Goal: Task Accomplishment & Management: Manage account settings

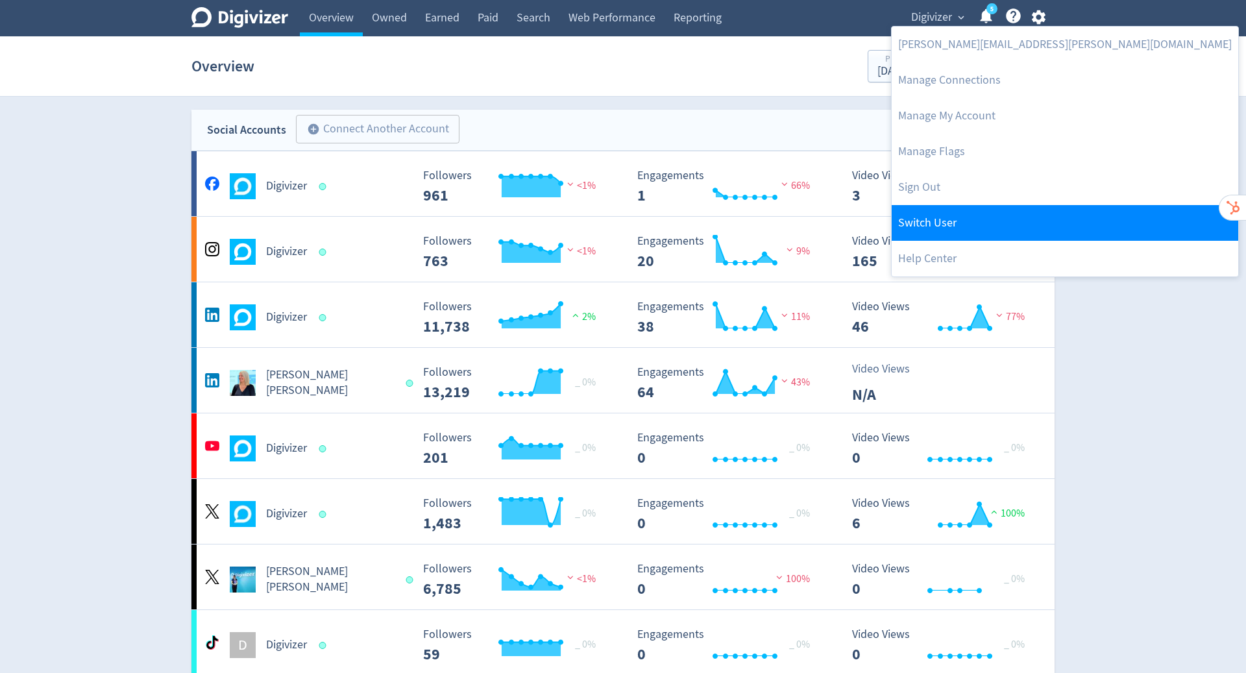
click at [988, 217] on link "Switch User" at bounding box center [1065, 223] width 347 height 36
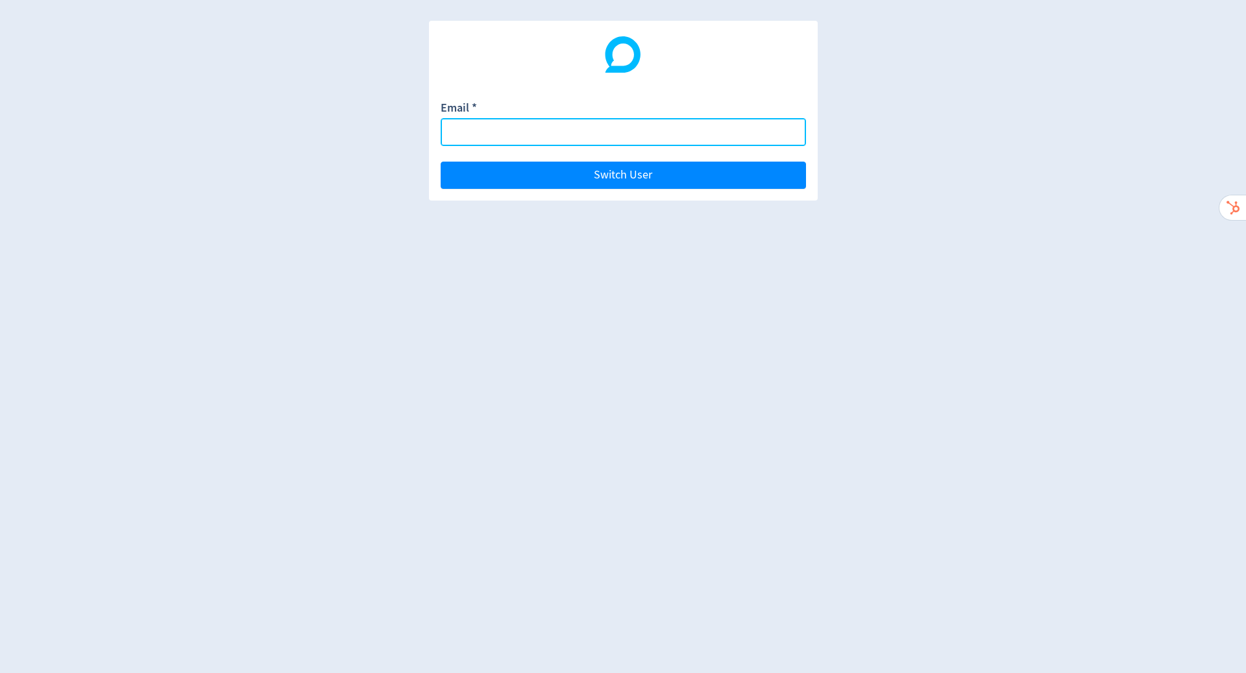
click at [650, 125] on input "Email *" at bounding box center [623, 132] width 365 height 28
paste input "[EMAIL_ADDRESS][DOMAIN_NAME]"
click at [441, 162] on button "Switch User" at bounding box center [623, 175] width 365 height 27
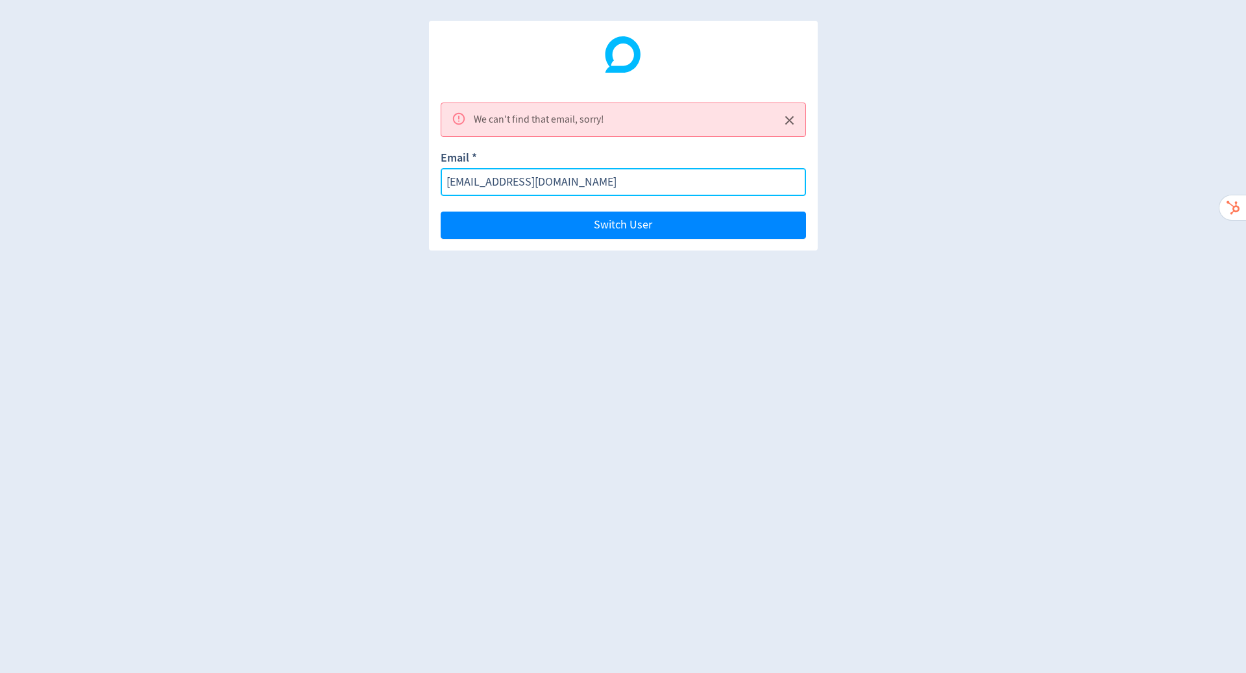
click at [598, 185] on input "[EMAIL_ADDRESS][DOMAIN_NAME]" at bounding box center [623, 182] width 365 height 28
paste input "ca'"
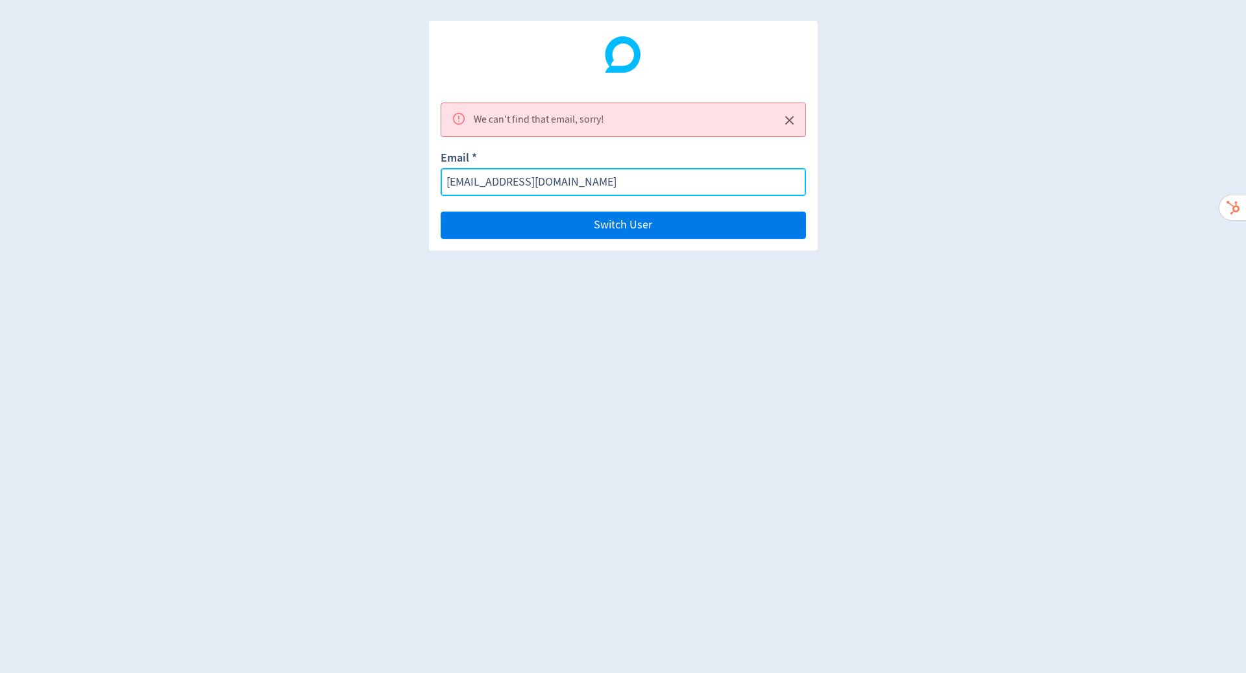
type input "[EMAIL_ADDRESS][DOMAIN_NAME]"
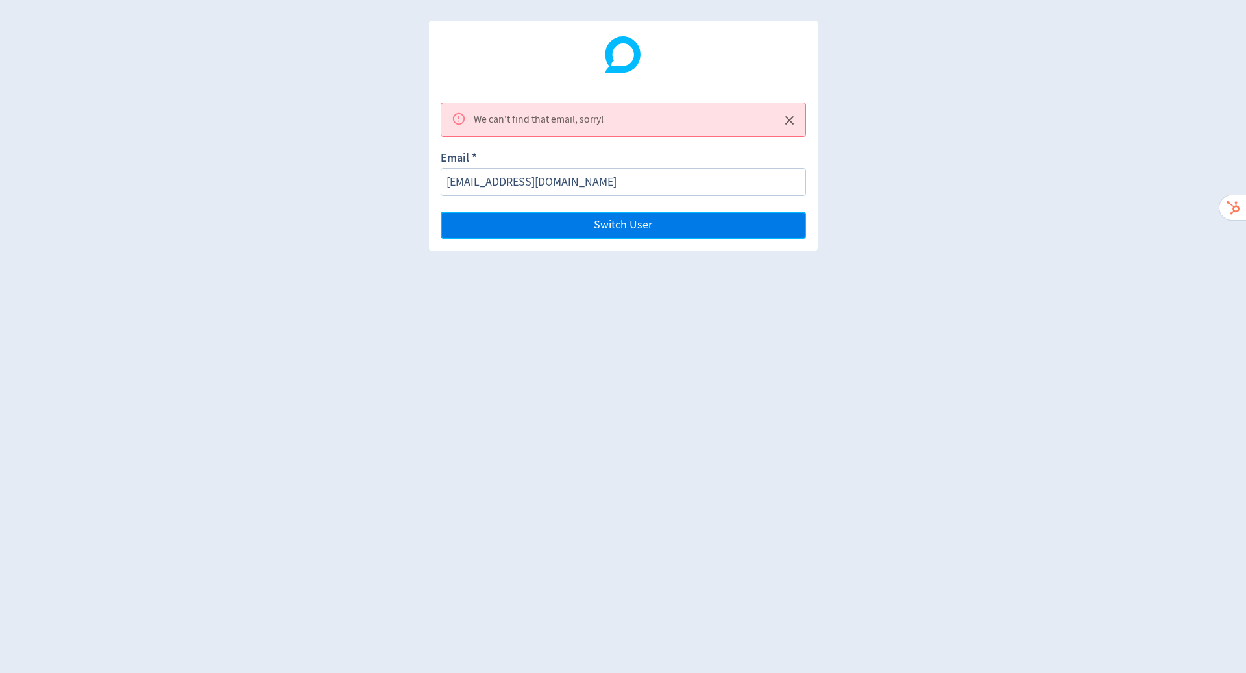
click at [692, 221] on button "Switch User" at bounding box center [623, 225] width 365 height 27
